Goal: Book appointment/travel/reservation

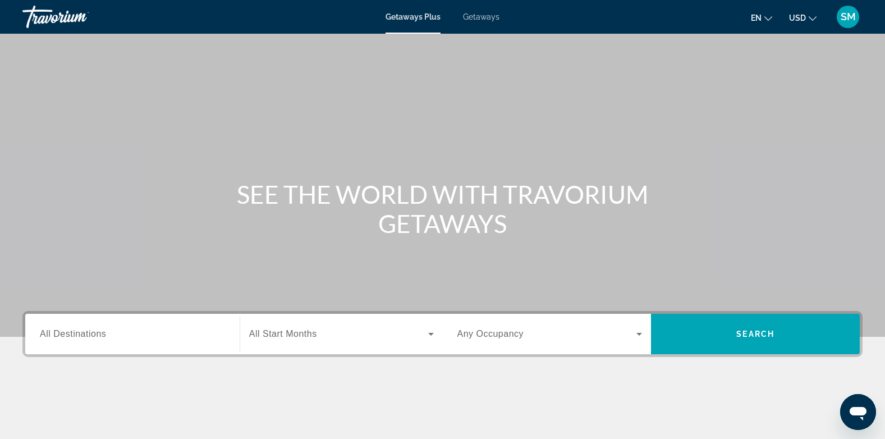
click at [476, 17] on span "Getaways" at bounding box center [481, 16] width 36 height 9
click at [602, 48] on div "Main content" at bounding box center [442, 168] width 885 height 337
click at [434, 16] on span "Getaways Plus" at bounding box center [412, 16] width 54 height 9
click at [100, 339] on input "Destination All Destinations" at bounding box center [132, 334] width 185 height 13
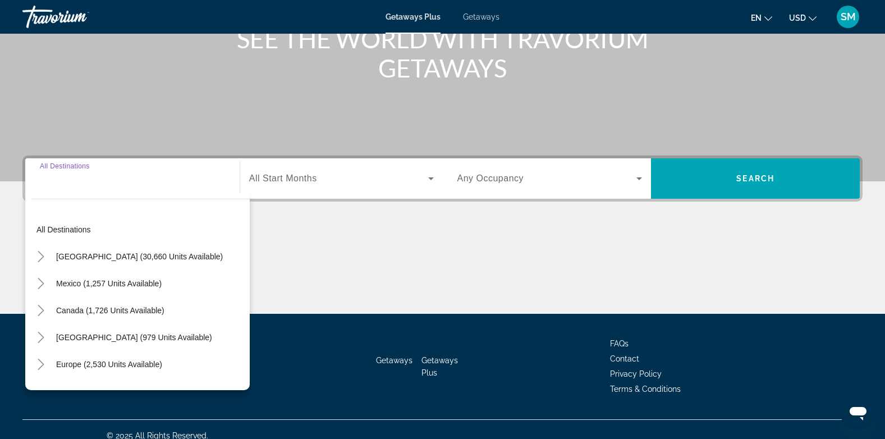
scroll to position [168, 0]
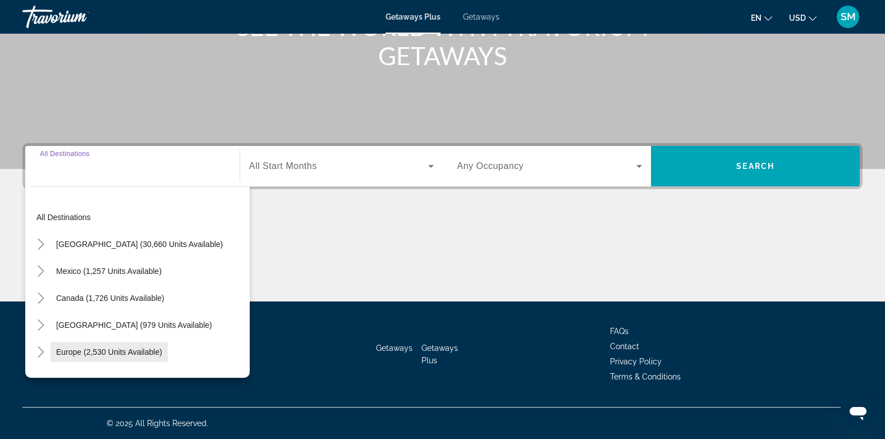
click at [86, 354] on span "Europe (2,530 units available)" at bounding box center [109, 351] width 106 height 9
type input "**********"
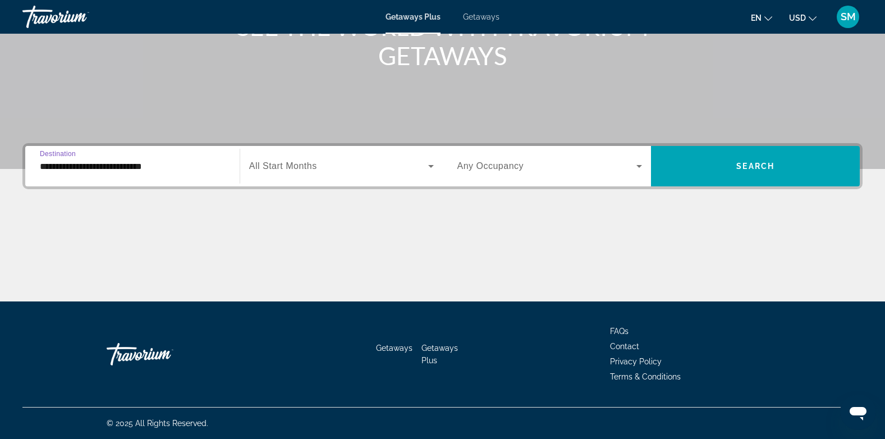
click at [431, 164] on icon "Search widget" at bounding box center [430, 165] width 13 height 13
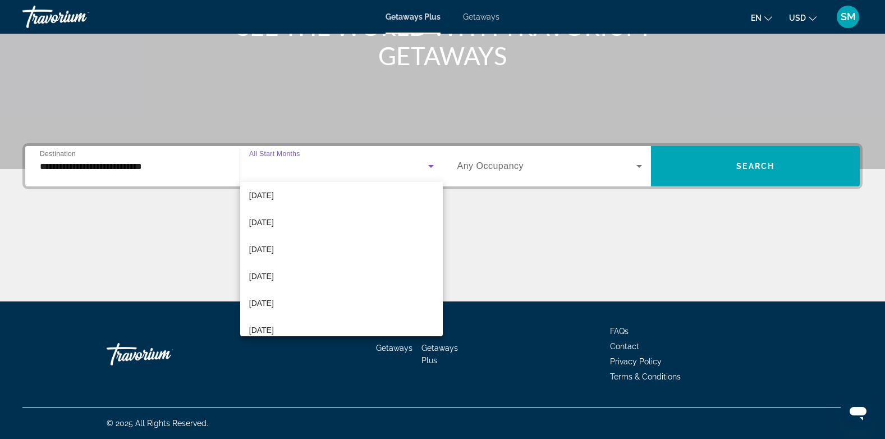
scroll to position [198, 0]
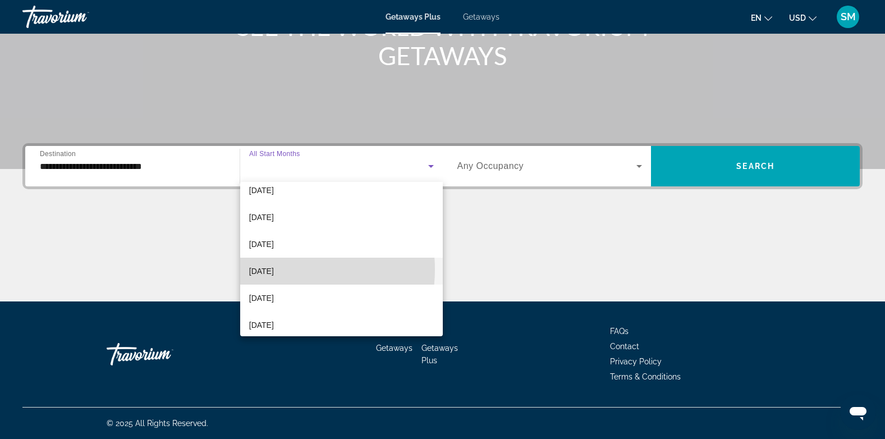
click at [274, 269] on span "[DATE]" at bounding box center [261, 270] width 25 height 13
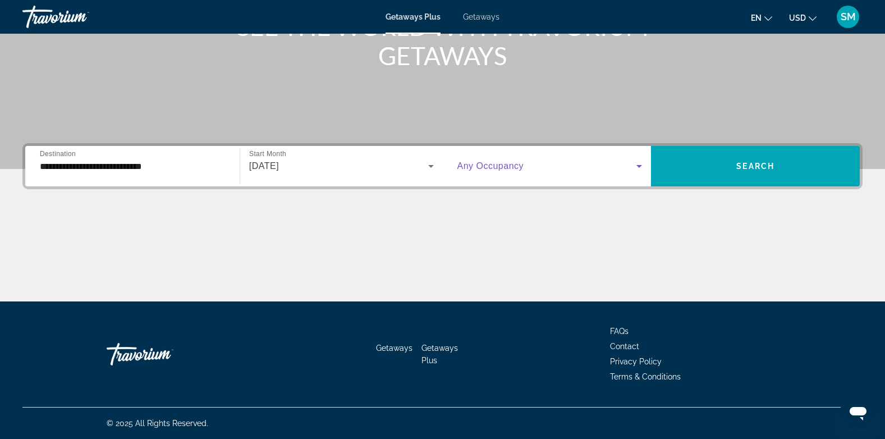
click at [644, 169] on icon "Search widget" at bounding box center [638, 165] width 13 height 13
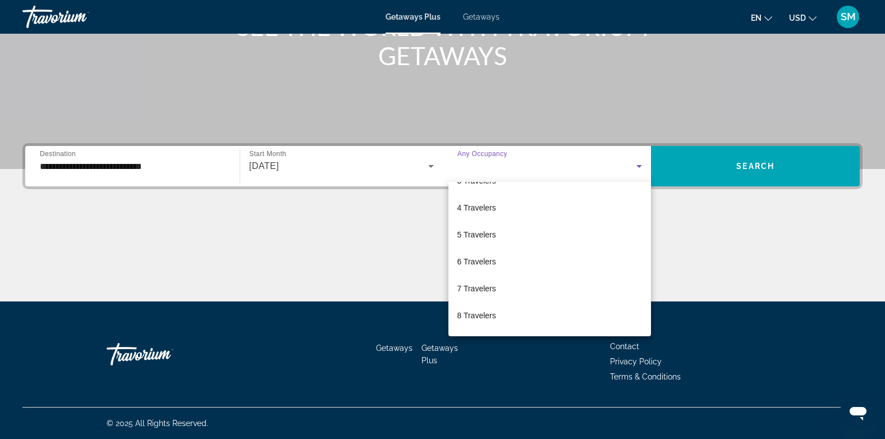
scroll to position [79, 0]
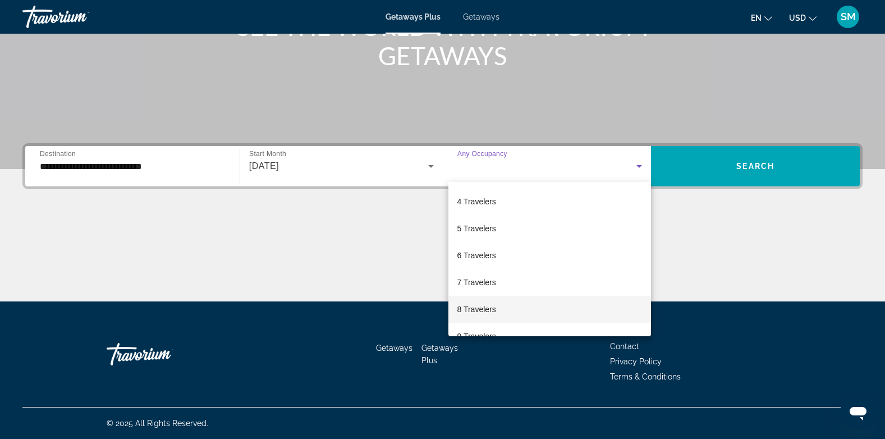
click at [496, 309] on mat-option "8 Travelers" at bounding box center [549, 309] width 203 height 27
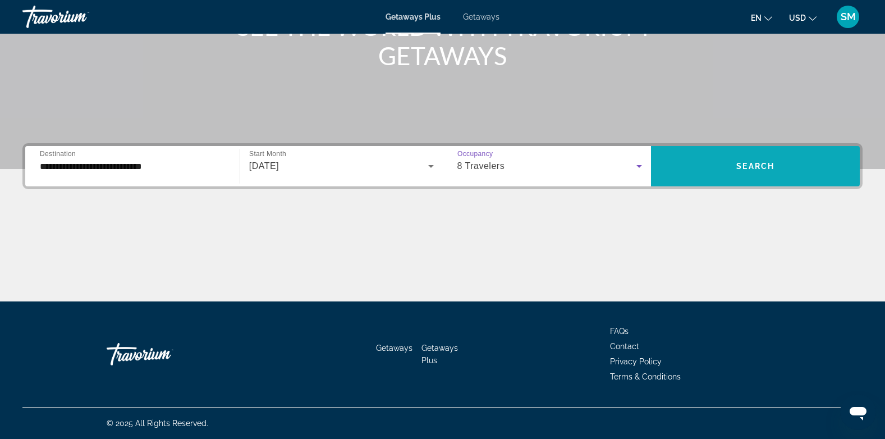
click at [765, 176] on span "Search widget" at bounding box center [755, 166] width 209 height 27
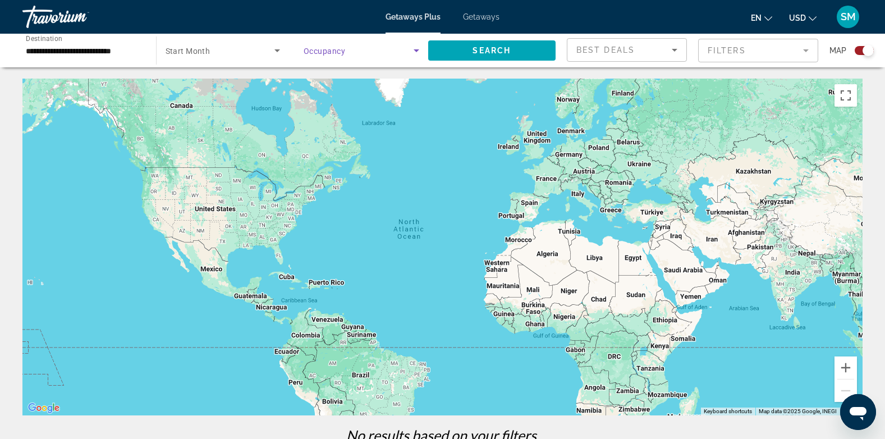
click at [419, 49] on icon "Search widget" at bounding box center [416, 50] width 13 height 13
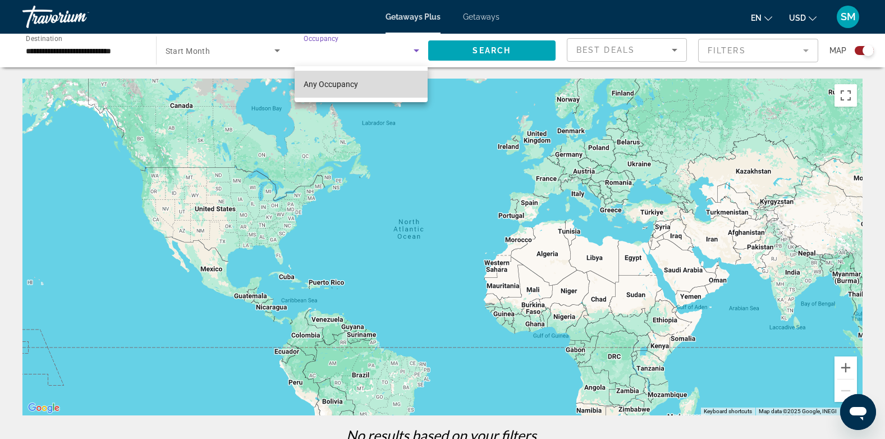
click at [335, 85] on span "Any Occupancy" at bounding box center [331, 84] width 54 height 9
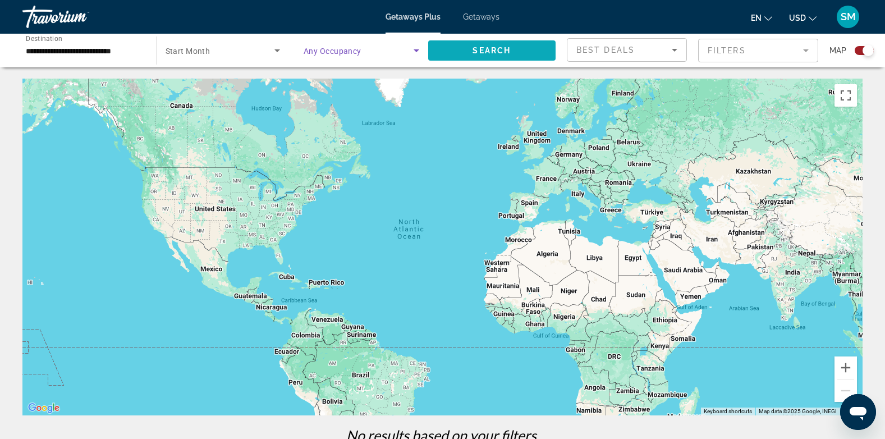
click at [490, 52] on span "Search" at bounding box center [491, 50] width 38 height 9
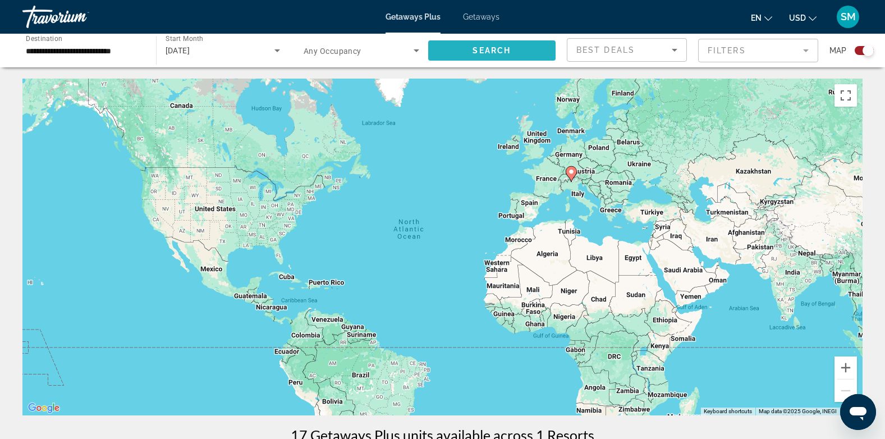
click at [490, 52] on span "Search" at bounding box center [491, 50] width 38 height 9
click at [91, 56] on input "**********" at bounding box center [84, 50] width 116 height 13
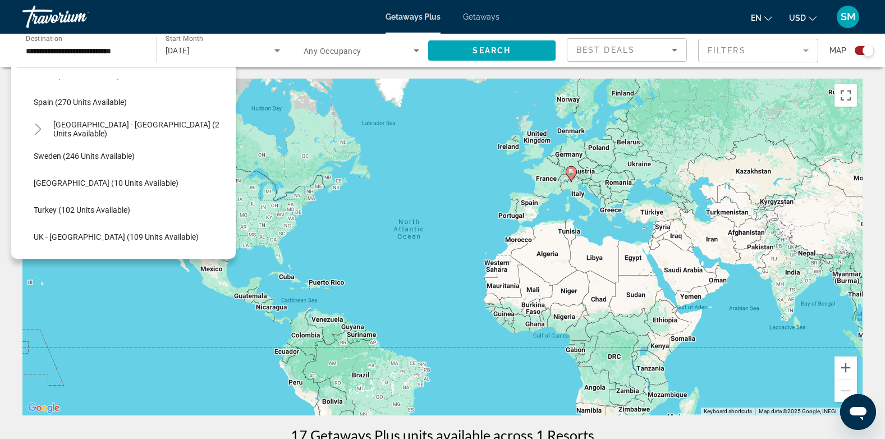
scroll to position [484, 0]
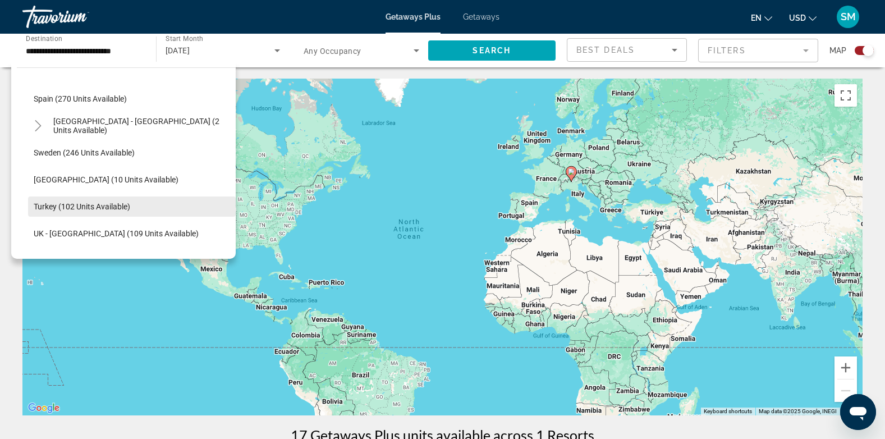
click at [113, 206] on span "Turkey (102 units available)" at bounding box center [82, 206] width 97 height 9
type input "**********"
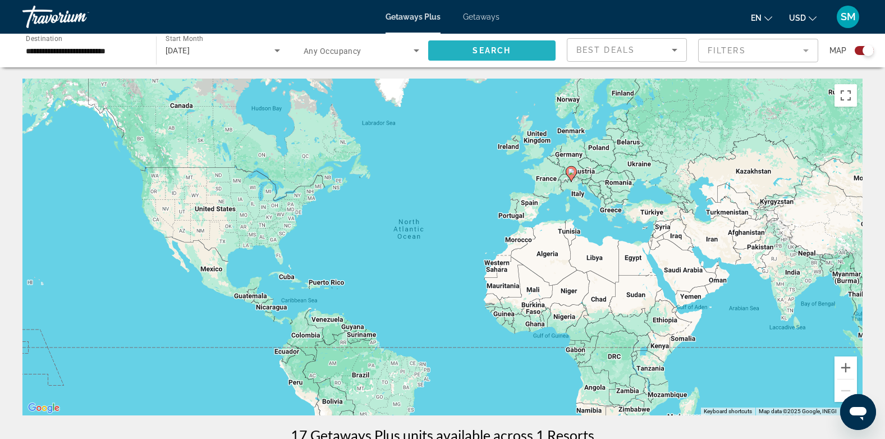
click at [488, 47] on span "Search" at bounding box center [491, 50] width 38 height 9
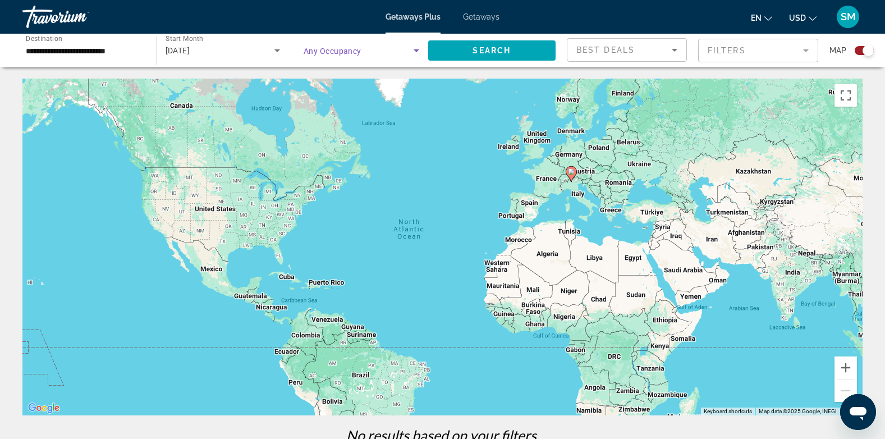
click at [415, 48] on icon "Search widget" at bounding box center [416, 50] width 13 height 13
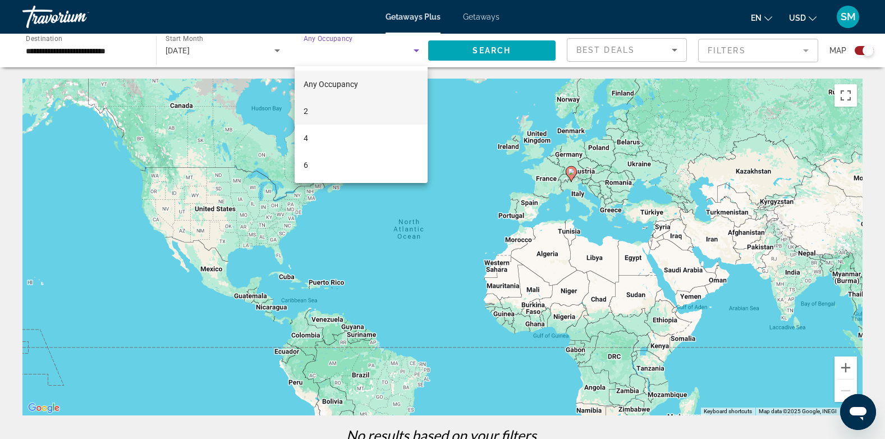
click at [336, 105] on mat-option "2" at bounding box center [361, 111] width 133 height 27
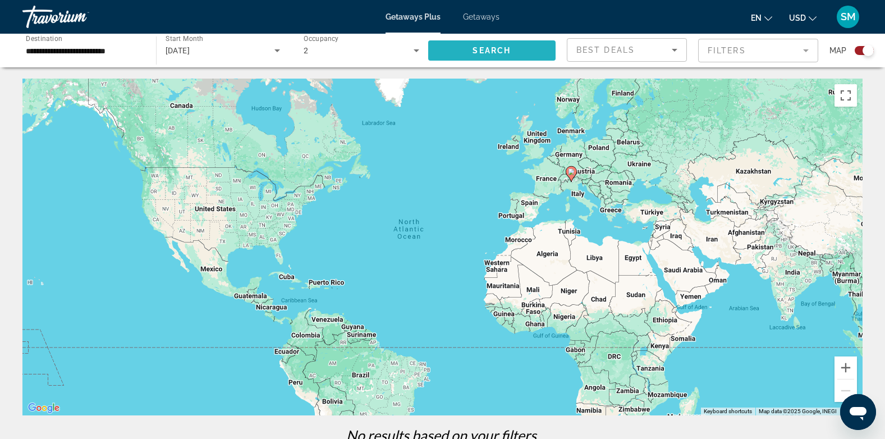
click at [466, 45] on span "Search widget" at bounding box center [492, 50] width 128 height 27
click at [498, 47] on span "Search" at bounding box center [491, 50] width 38 height 9
